Goal: Task Accomplishment & Management: Use online tool/utility

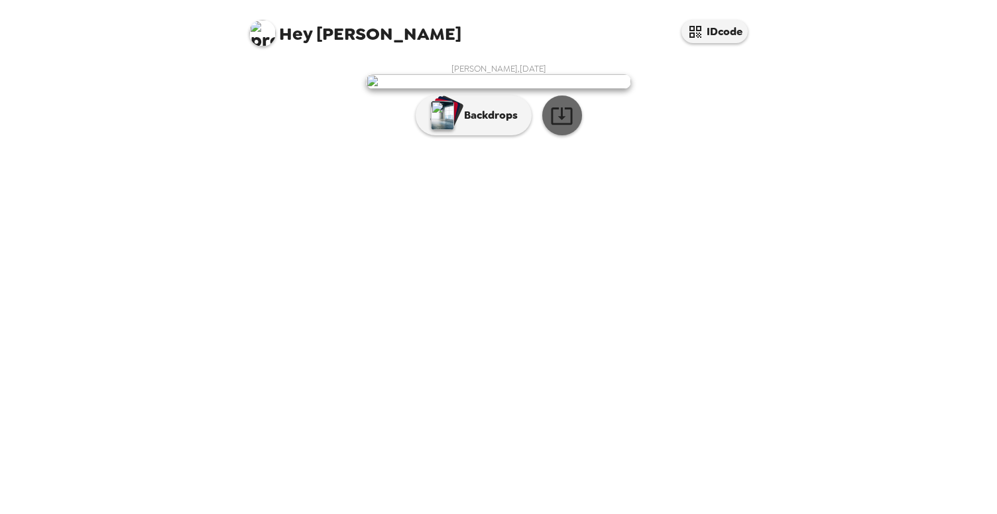
click at [563, 127] on icon "button" at bounding box center [561, 115] width 23 height 23
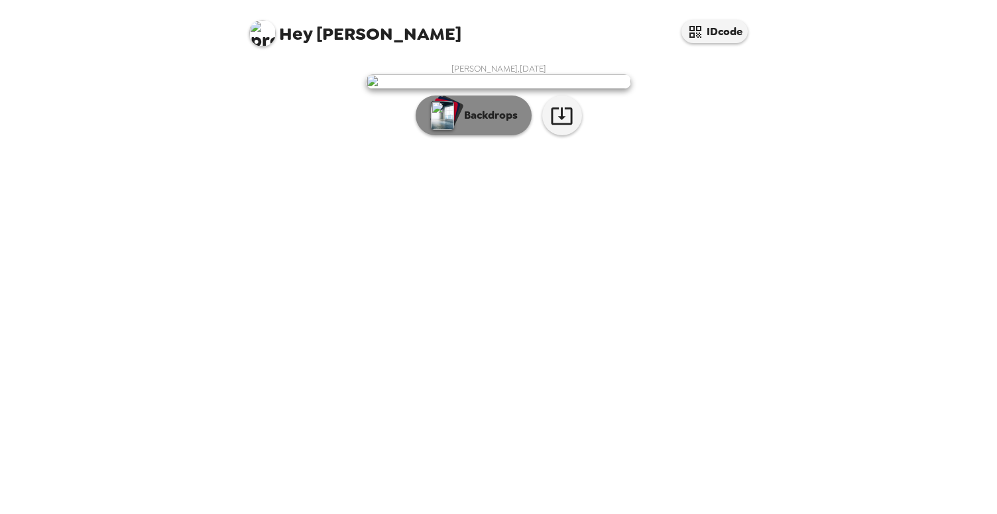
click at [484, 135] on button "Backdrops" at bounding box center [473, 115] width 116 height 40
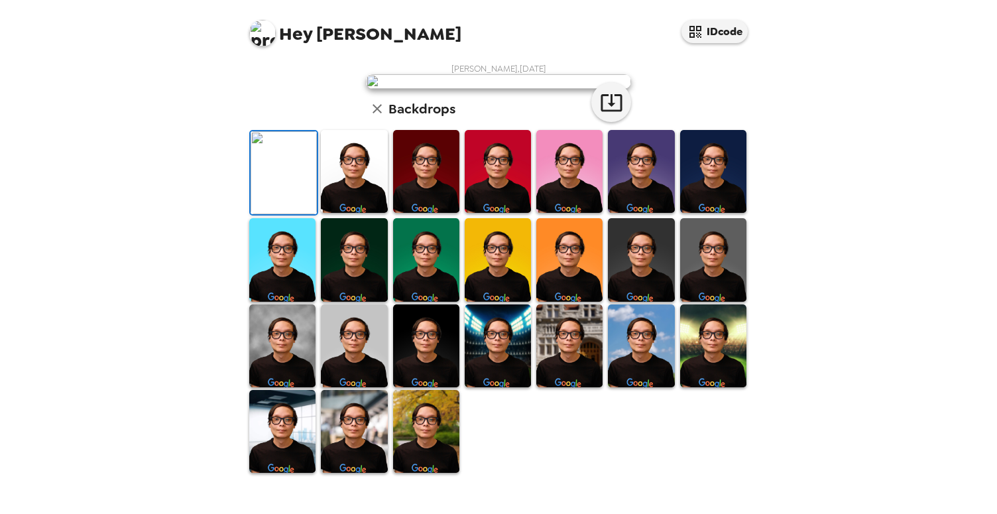
scroll to position [298, 0]
click at [439, 455] on img at bounding box center [426, 431] width 66 height 83
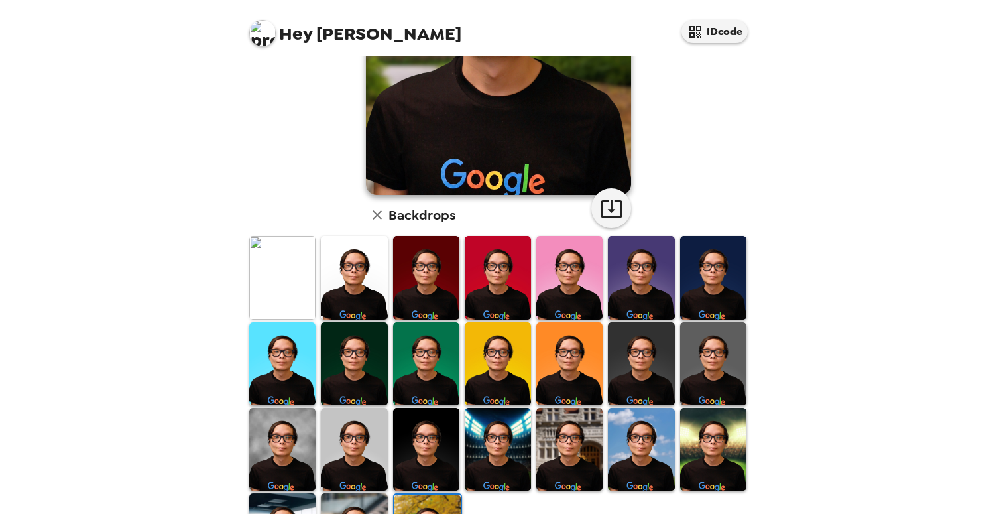
scroll to position [298, 0]
